Goal: Information Seeking & Learning: Check status

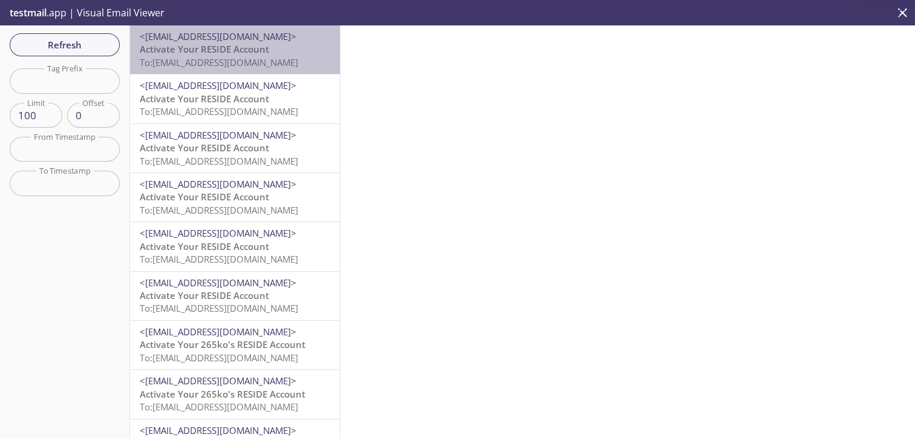
click at [263, 39] on span "<[EMAIL_ADDRESS][DOMAIN_NAME]>" at bounding box center [218, 36] width 157 height 12
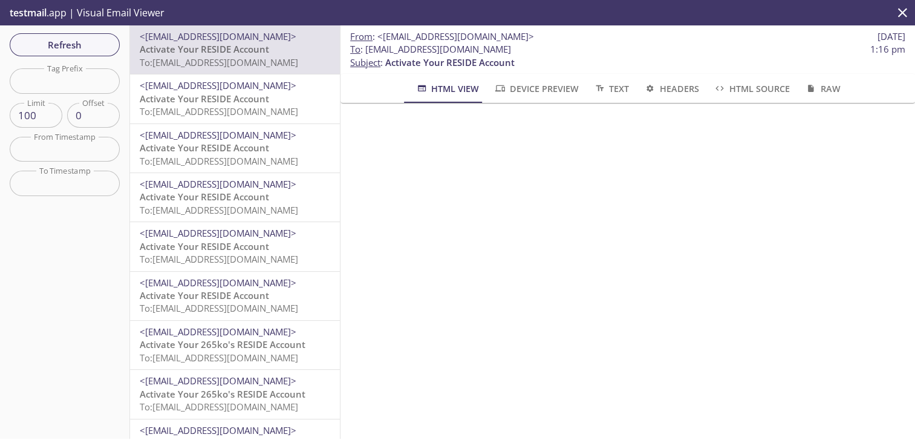
drag, startPoint x: 518, startPoint y: 53, endPoint x: 366, endPoint y: 48, distance: 152.0
click at [366, 48] on span "To : [EMAIL_ADDRESS][DOMAIN_NAME] 1:16 pm" at bounding box center [627, 49] width 555 height 13
copy span "[EMAIL_ADDRESS][DOMAIN_NAME]"
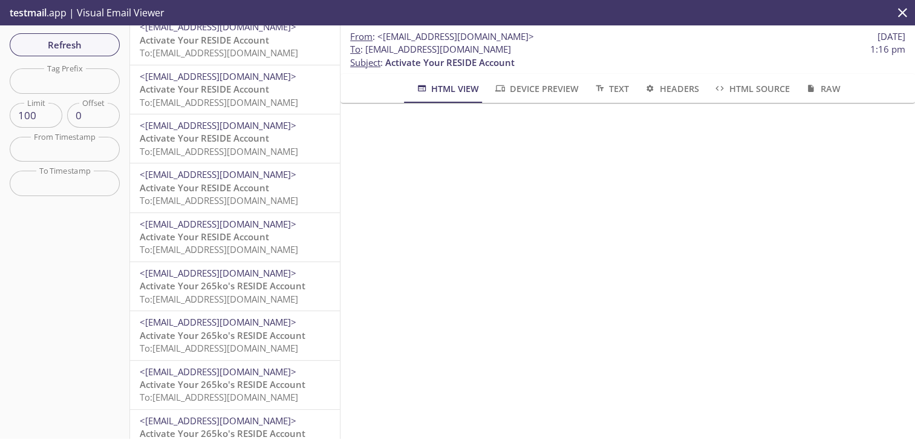
scroll to position [61, 0]
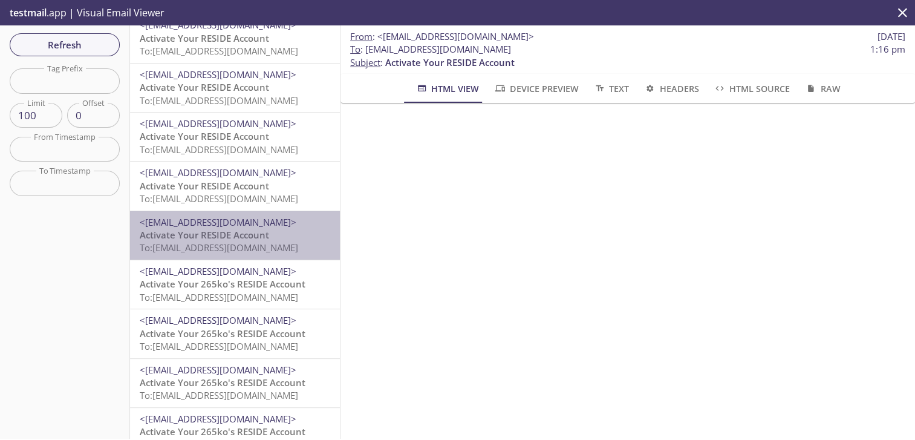
click at [284, 243] on span "To: [EMAIL_ADDRESS][DOMAIN_NAME]" at bounding box center [219, 247] width 159 height 12
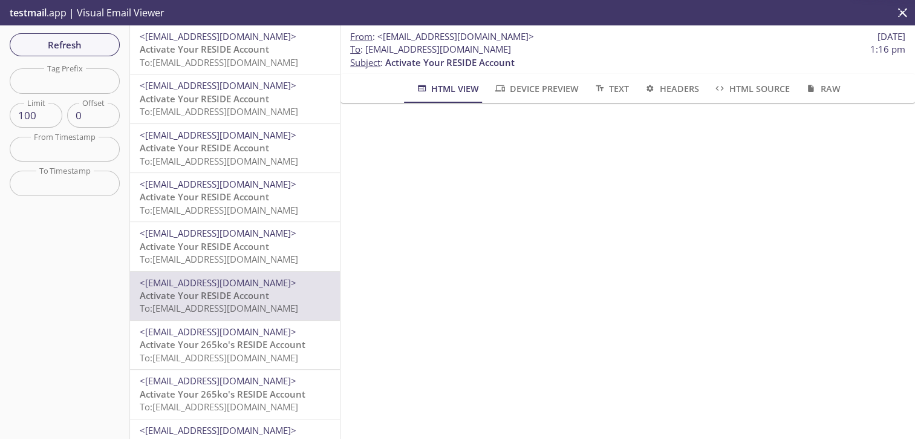
click at [287, 71] on div "<[EMAIL_ADDRESS][DOMAIN_NAME]> Activate Your RESIDE Account To: [EMAIL_ADDRESS]…" at bounding box center [235, 49] width 210 height 48
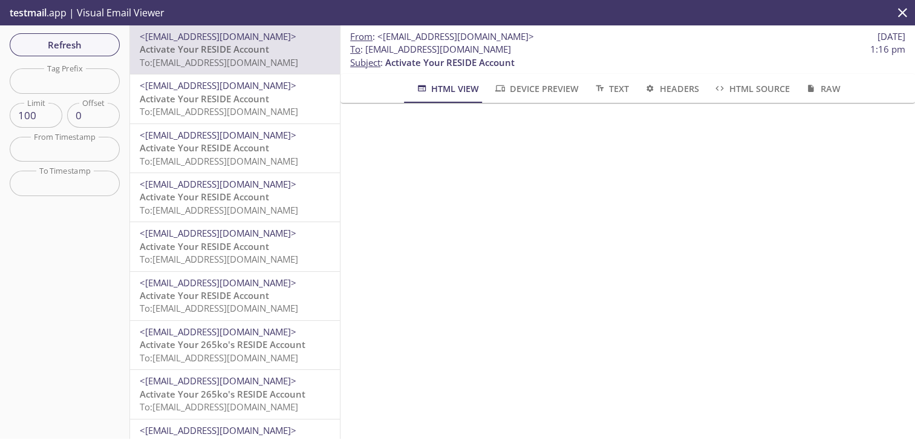
drag, startPoint x: 517, startPoint y: 50, endPoint x: 366, endPoint y: 48, distance: 150.7
click at [366, 48] on span "To : [EMAIL_ADDRESS][DOMAIN_NAME] 1:16 pm" at bounding box center [627, 49] width 555 height 13
copy span "[EMAIL_ADDRESS][DOMAIN_NAME]"
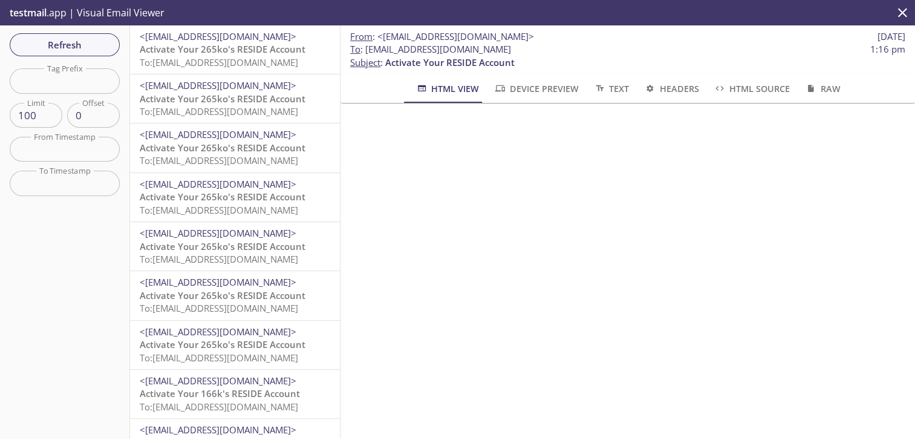
scroll to position [484, 0]
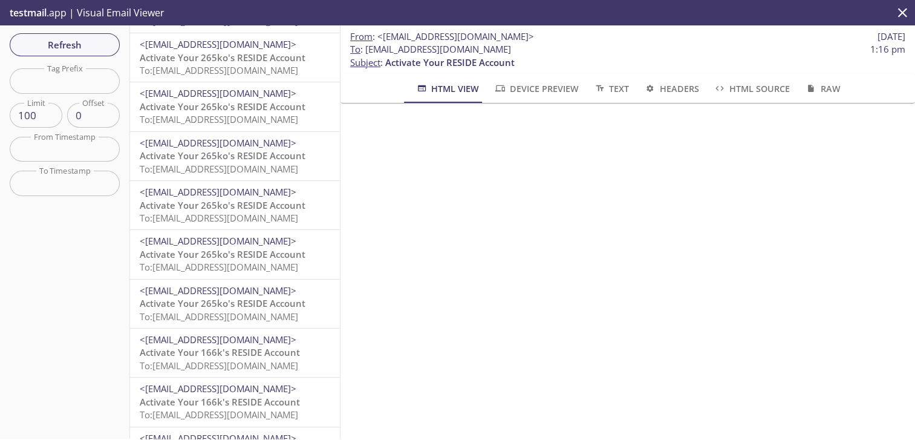
click at [258, 288] on span "<[EMAIL_ADDRESS][DOMAIN_NAME]>" at bounding box center [218, 290] width 157 height 12
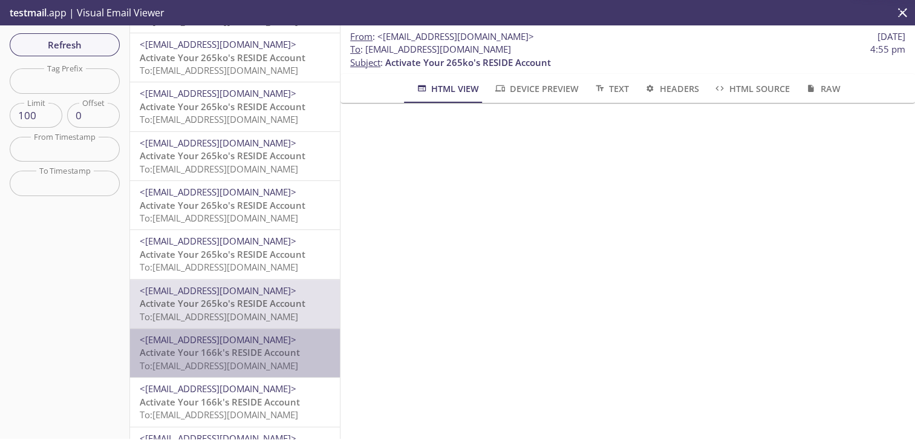
click at [257, 349] on span "Activate Your 166k's RESIDE Account" at bounding box center [220, 352] width 160 height 12
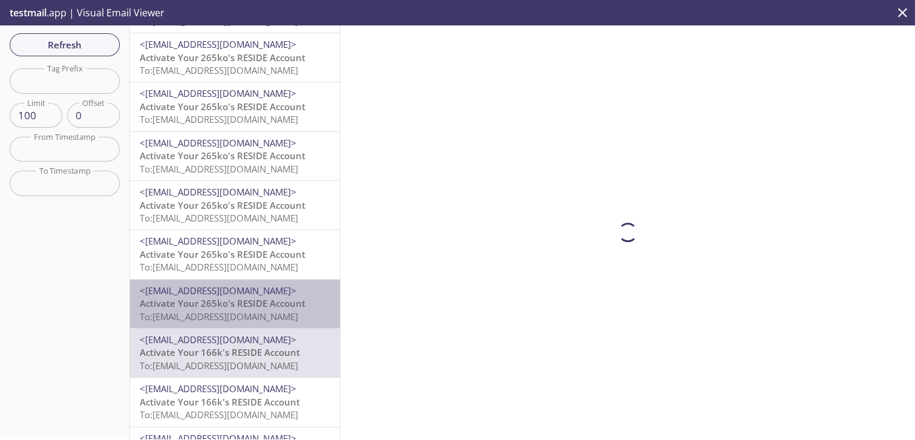
click at [261, 309] on span "Activate Your 265ko's RESIDE Account" at bounding box center [223, 303] width 166 height 12
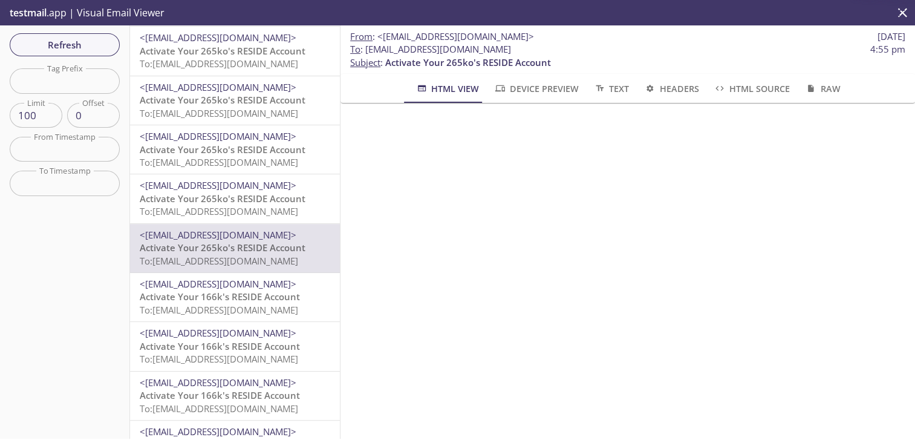
scroll to position [545, 0]
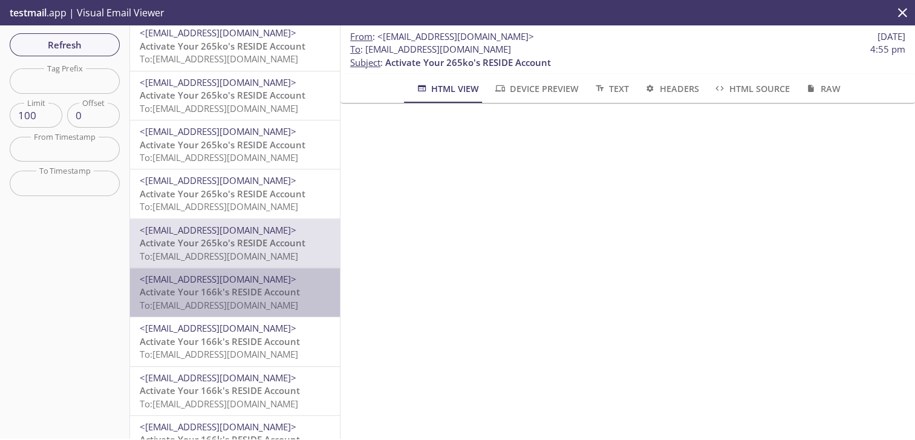
click at [285, 284] on span "<[EMAIL_ADDRESS][DOMAIN_NAME]>" at bounding box center [235, 279] width 191 height 13
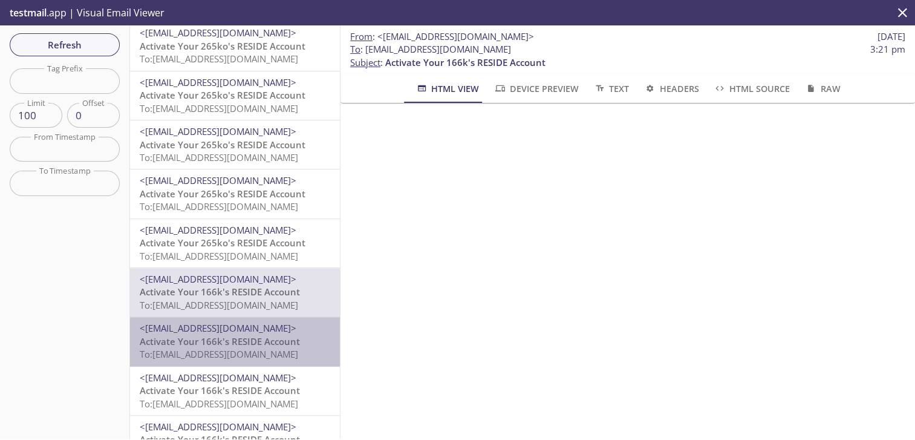
click at [266, 333] on span "<[EMAIL_ADDRESS][DOMAIN_NAME]>" at bounding box center [218, 328] width 157 height 12
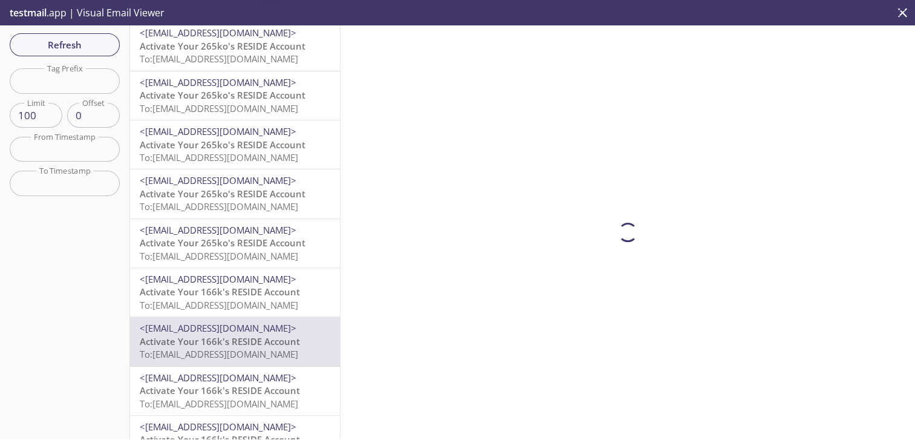
click at [271, 281] on span "<[EMAIL_ADDRESS][DOMAIN_NAME]>" at bounding box center [218, 279] width 157 height 12
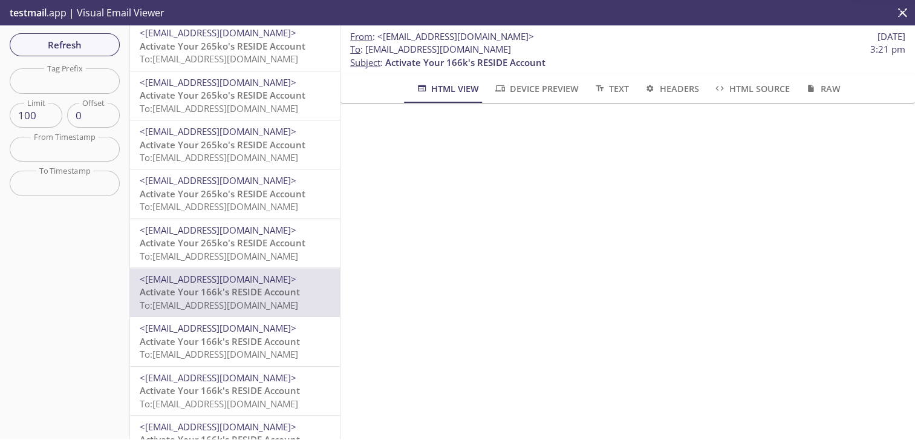
click at [275, 250] on span "To: [EMAIL_ADDRESS][DOMAIN_NAME]" at bounding box center [219, 256] width 159 height 12
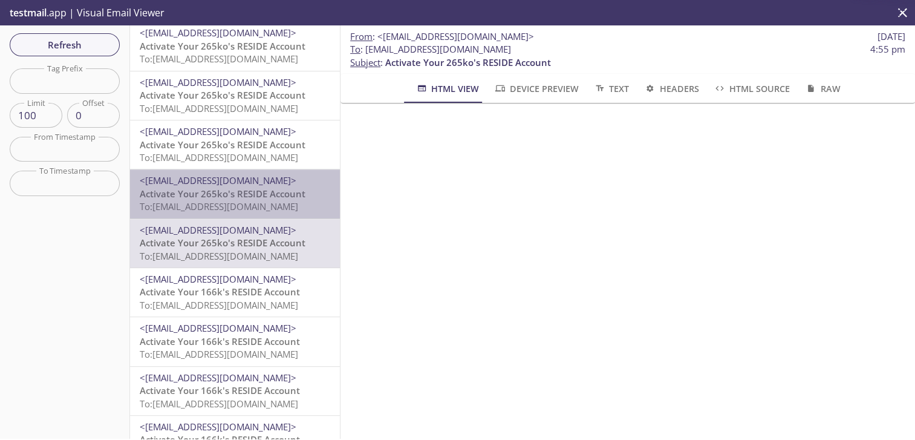
click at [280, 198] on span "Activate Your 265ko's RESIDE Account" at bounding box center [223, 194] width 166 height 12
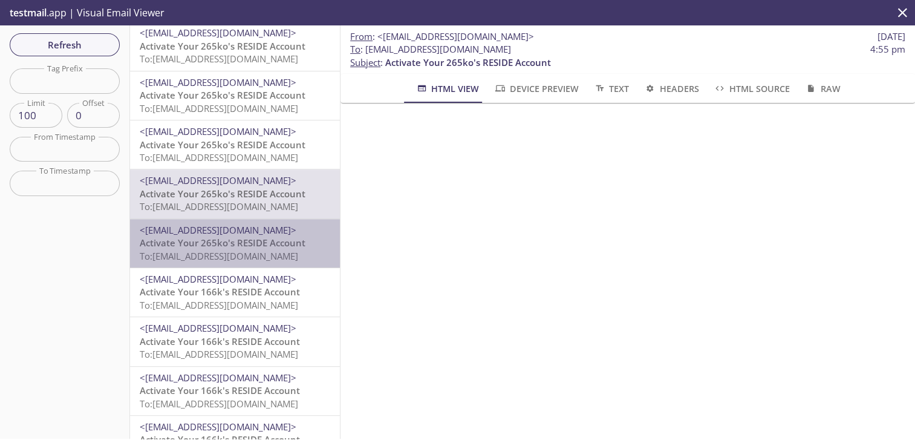
click at [272, 247] on span "Activate Your 265ko's RESIDE Account" at bounding box center [223, 243] width 166 height 12
